Goal: Answer question/provide support

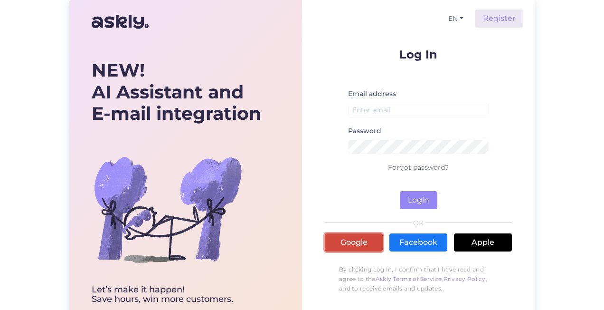
click at [362, 240] on link "Google" at bounding box center [354, 242] width 58 height 18
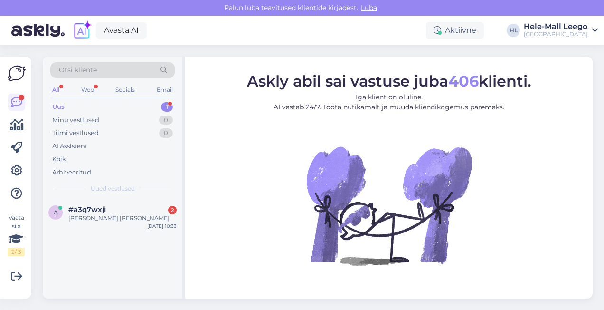
click at [66, 106] on div "Uus 1" at bounding box center [112, 106] width 124 height 13
click at [79, 208] on span "#a3q7wxji" at bounding box center [87, 209] width 38 height 9
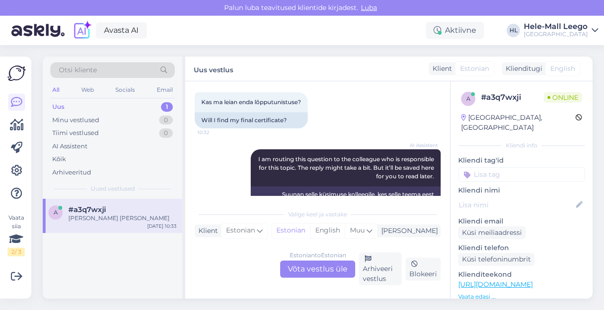
scroll to position [142, 0]
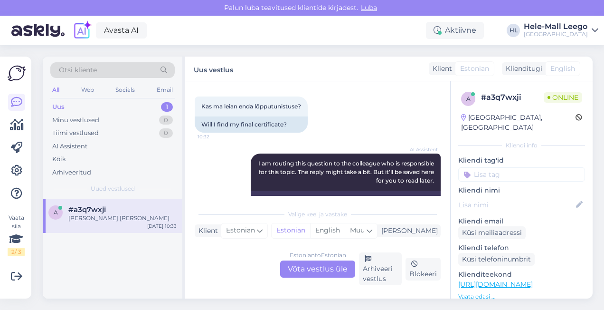
click at [312, 265] on div "Estonian to Estonian Võta vestlus üle" at bounding box center [317, 268] width 75 height 17
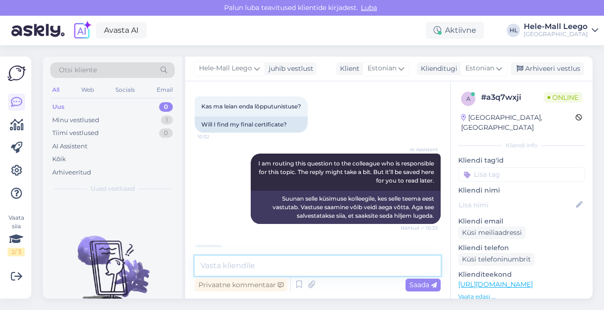
click at [296, 267] on textarea at bounding box center [318, 266] width 246 height 20
click at [203, 267] on textarea "Millise kursuse või koolituse lõputunnistust otsite?" at bounding box center [318, 266] width 246 height 20
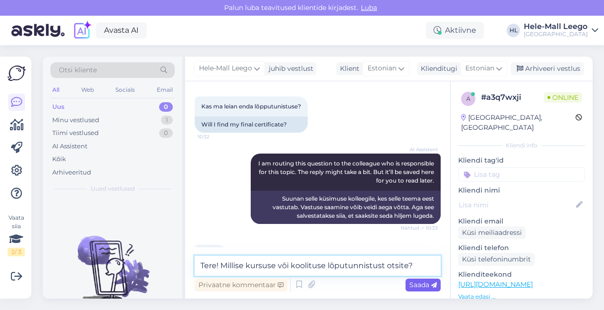
type textarea "Tere! Millise kursuse või koolituse lõputunnistust otsite?"
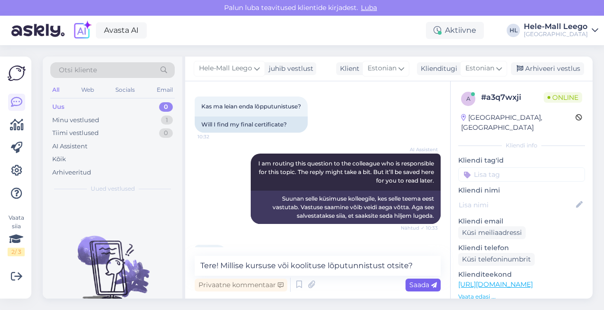
click at [414, 278] on div "Saada" at bounding box center [423, 284] width 35 height 13
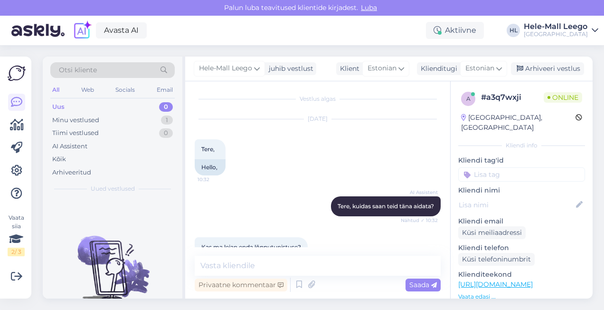
scroll to position [0, 0]
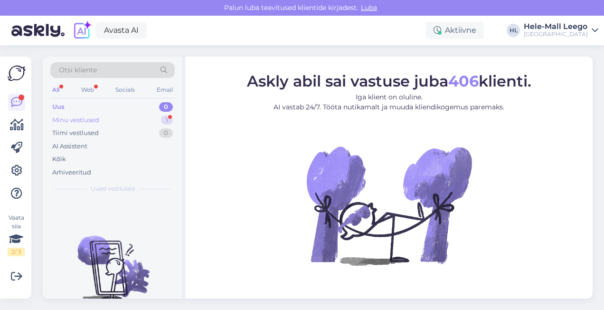
click at [66, 117] on div "Minu vestlused" at bounding box center [75, 119] width 47 height 9
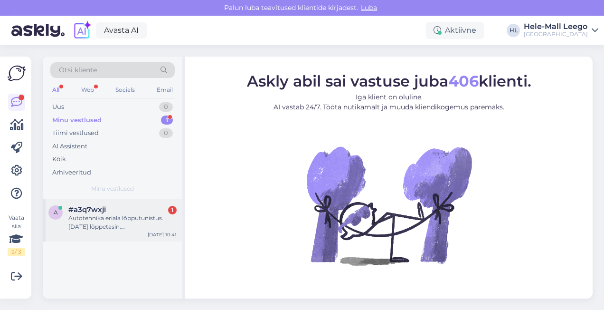
click at [105, 216] on div "Autotehnika eriala lõpputunistus. [DATE] lõppetasin. tööstusautomaatika mikrokr…" at bounding box center [122, 222] width 108 height 17
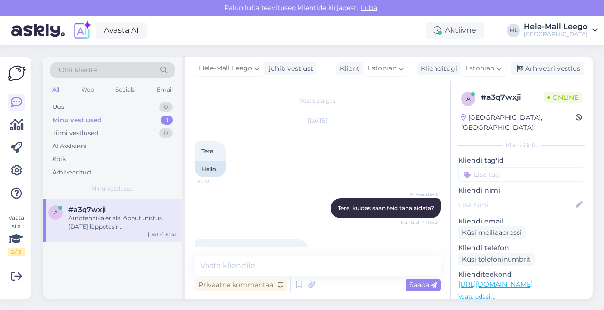
scroll to position [333, 0]
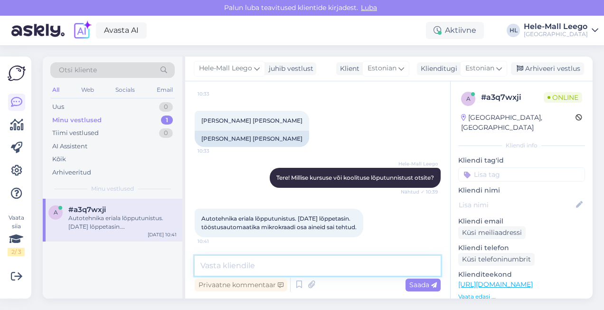
click at [232, 265] on textarea at bounding box center [318, 266] width 246 height 20
click at [271, 267] on textarea "Palun täitke vorm kodulehelt" at bounding box center [318, 266] width 246 height 20
click at [328, 268] on textarea "Palun täitke vorm TTK kodulehelt" at bounding box center [318, 266] width 246 height 20
paste textarea "[URL][DOMAIN_NAME]"
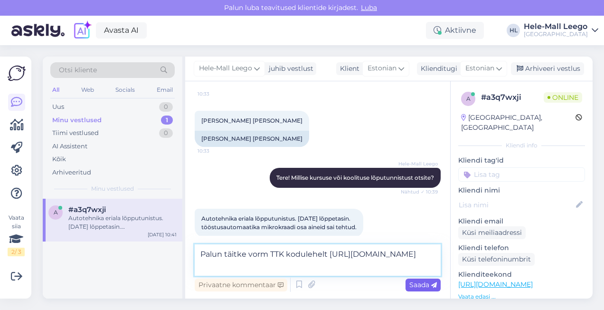
type textarea "Palun täitke vorm TTK kodulehelt [URL][DOMAIN_NAME]"
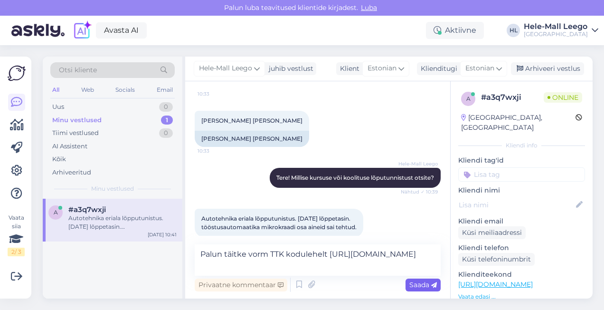
click at [415, 281] on span "Saada" at bounding box center [423, 284] width 28 height 9
